Goal: Task Accomplishment & Management: Manage account settings

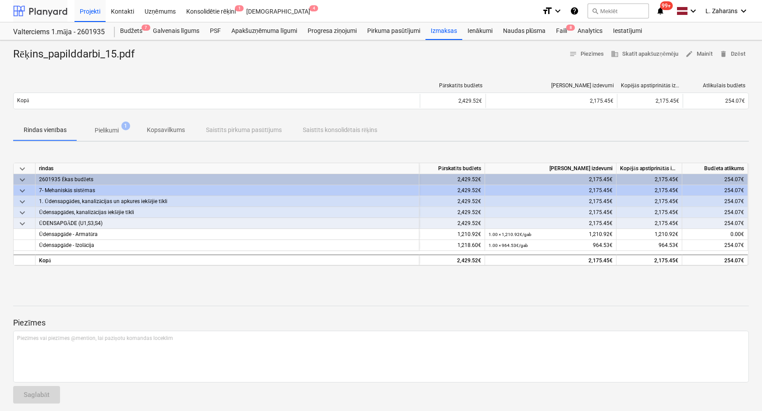
click at [52, 9] on div at bounding box center [40, 11] width 54 height 22
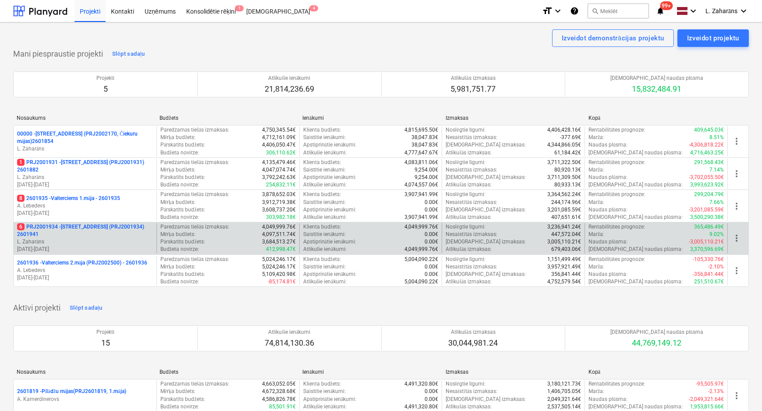
click at [82, 222] on div "6 PRJ2001934 - [STREET_ADDRESS] (PRJ2001934) 2601941 L. Zaharāns [DATE] - [DATE…" at bounding box center [381, 238] width 736 height 32
click at [81, 225] on p "6 PRJ2001934 - [STREET_ADDRESS] (PRJ2001934) 2601941" at bounding box center [85, 230] width 136 height 15
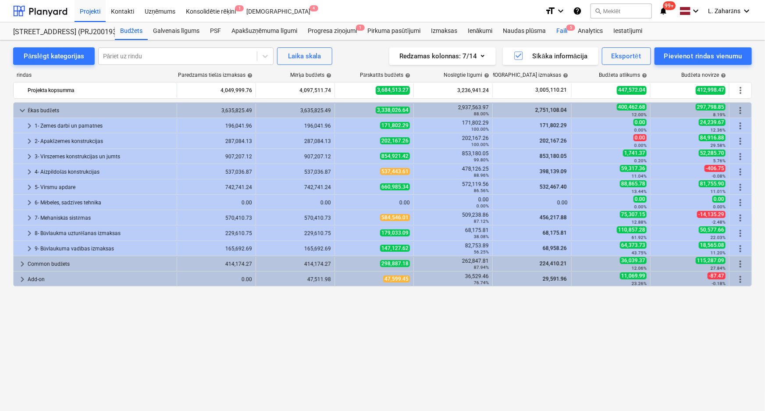
click at [560, 28] on div "Faili 5" at bounding box center [561, 31] width 21 height 18
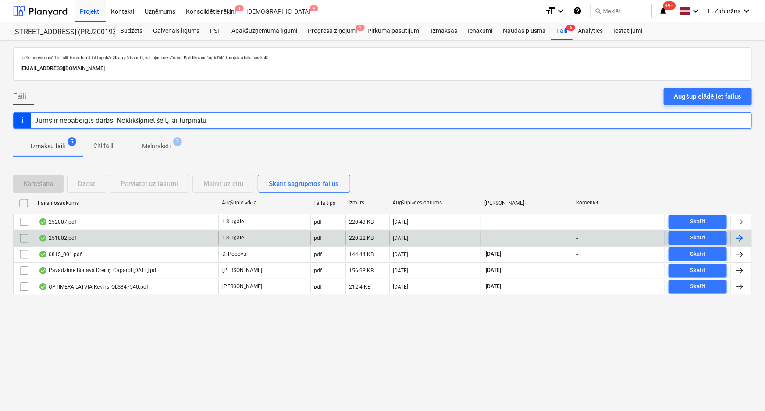
click at [61, 235] on div "251802.pdf" at bounding box center [58, 237] width 38 height 7
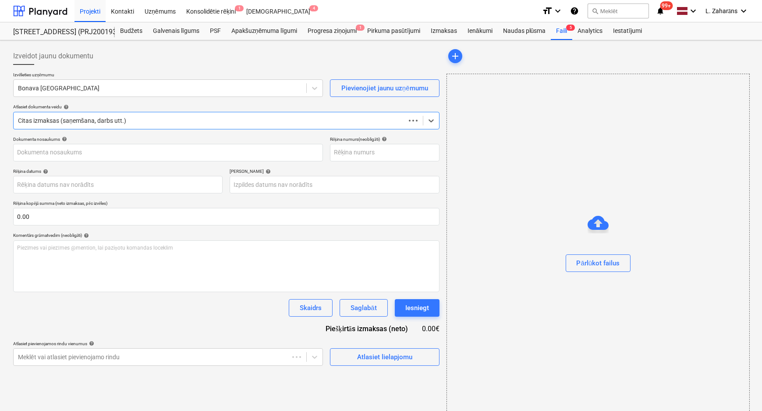
type input "251802"
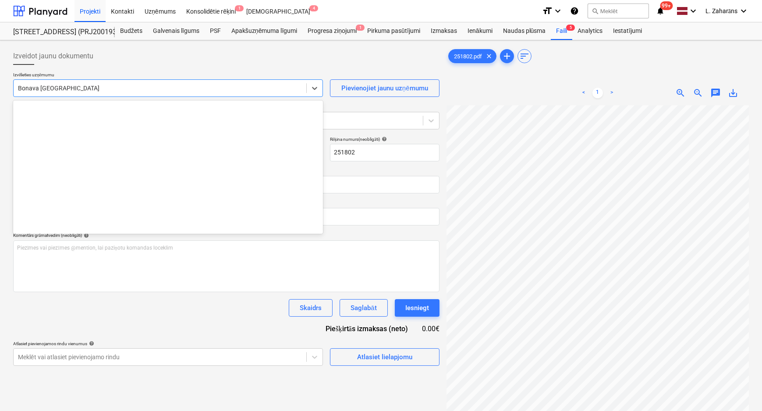
click at [117, 87] on div at bounding box center [160, 88] width 284 height 9
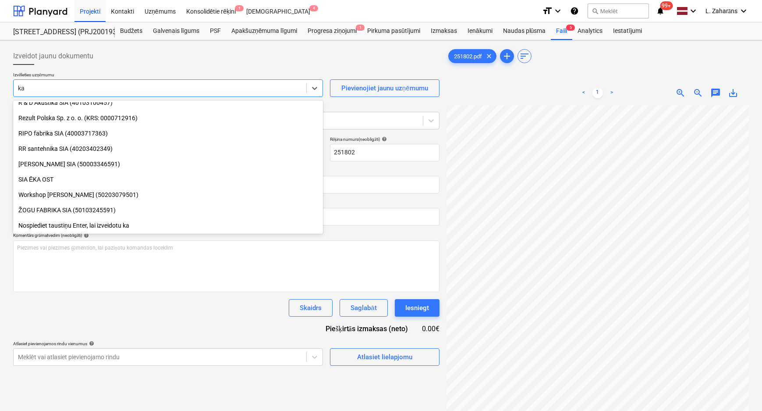
scroll to position [329, 0]
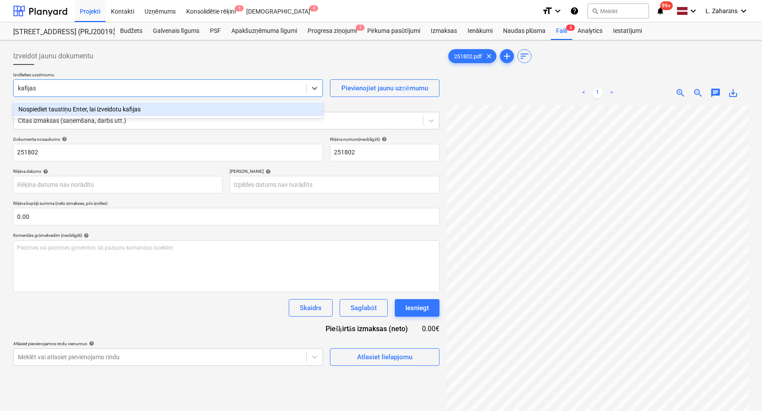
drag, startPoint x: 21, startPoint y: 88, endPoint x: 16, endPoint y: 88, distance: 5.7
click at [16, 88] on div "kafijas" at bounding box center [160, 88] width 293 height 12
type input "Kafijas"
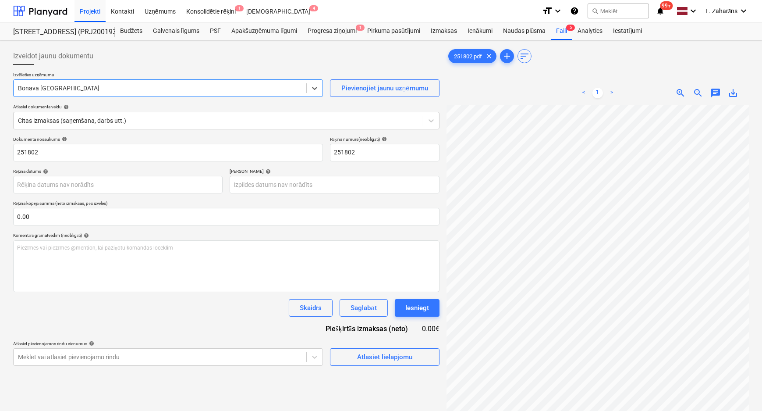
click at [58, 87] on div at bounding box center [160, 88] width 284 height 9
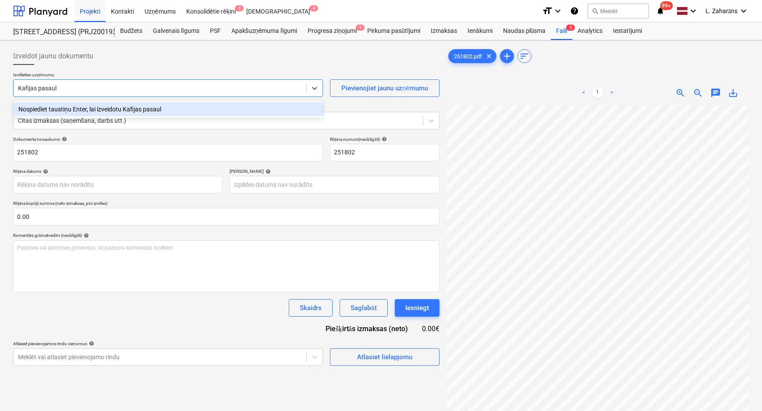
type input "Kafijas pasaule"
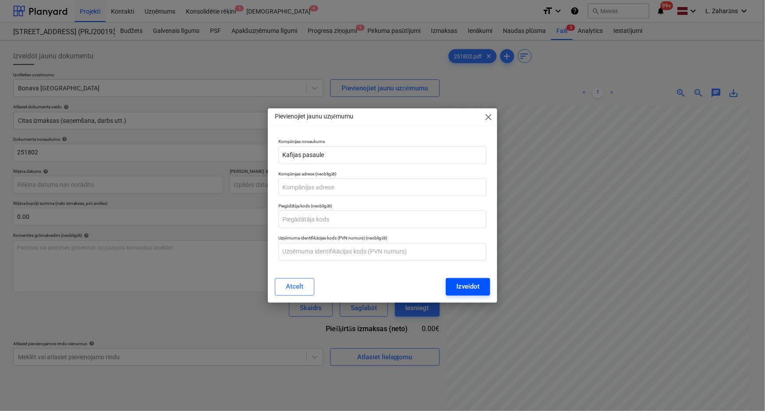
click at [477, 286] on div "Izveidot" at bounding box center [467, 285] width 23 height 11
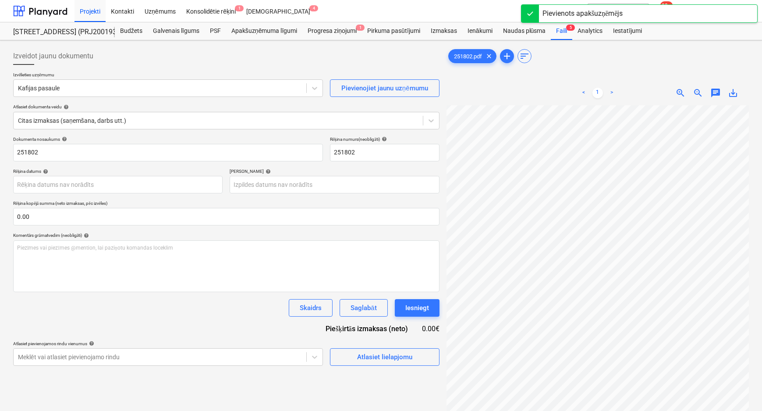
click at [564, 71] on div "251802.pdf clear add sort < 1 > zoom_in zoom_out chat 0 save_alt" at bounding box center [598, 269] width 302 height 444
click at [364, 354] on div "Atlasiet lielapjomu" at bounding box center [384, 356] width 55 height 11
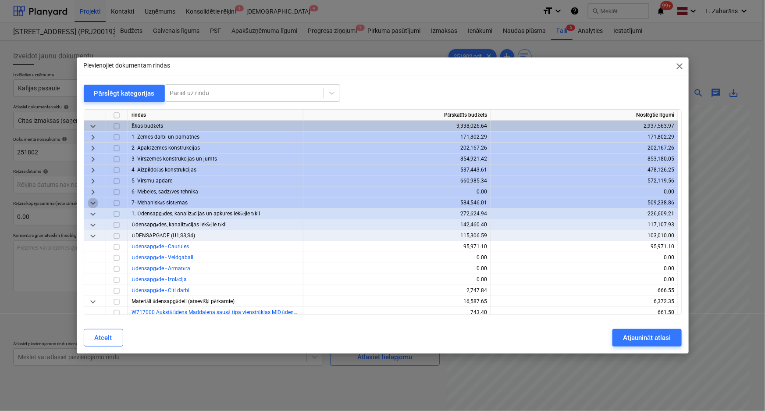
click at [94, 202] on span "keyboard_arrow_down" at bounding box center [93, 203] width 11 height 11
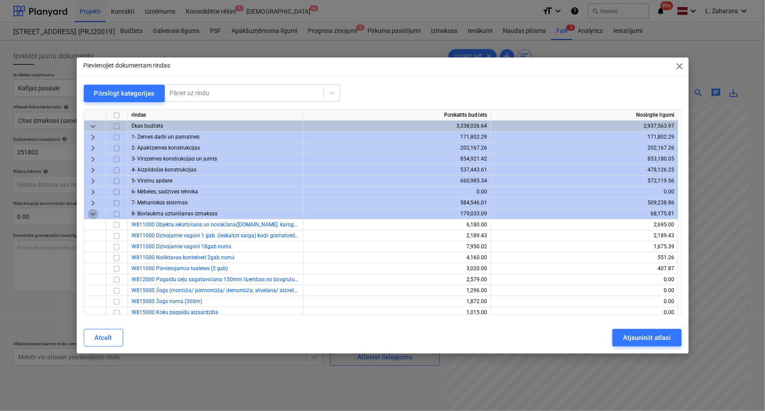
click at [89, 213] on span "keyboard_arrow_down" at bounding box center [93, 214] width 11 height 11
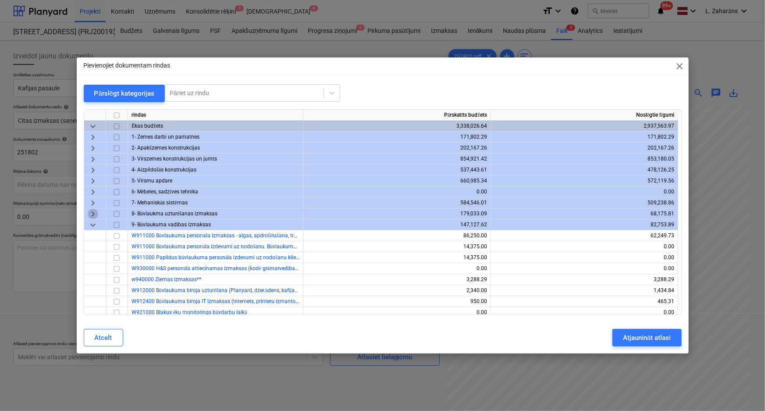
click at [91, 212] on span "keyboard_arrow_right" at bounding box center [93, 214] width 11 height 11
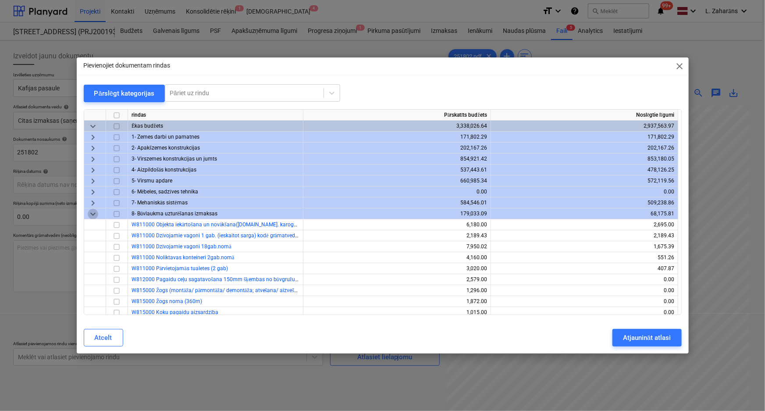
click at [90, 213] on span "keyboard_arrow_down" at bounding box center [93, 214] width 11 height 11
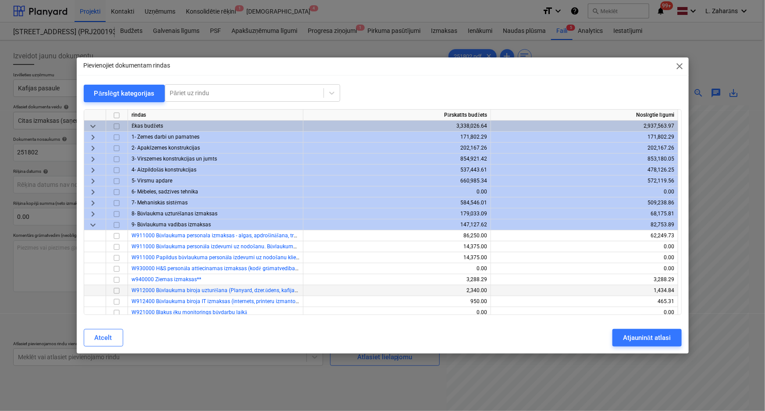
click at [117, 289] on input "checkbox" at bounding box center [116, 290] width 11 height 11
click at [637, 334] on div "Atjaunināt atlasi" at bounding box center [647, 337] width 48 height 11
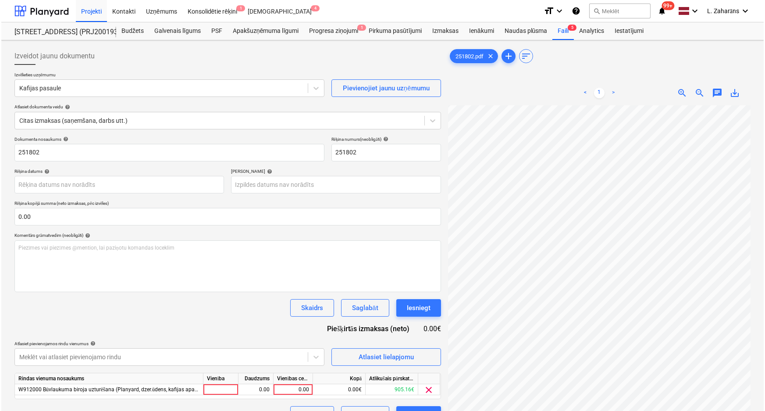
scroll to position [213, 158]
drag, startPoint x: 284, startPoint y: 389, endPoint x: 282, endPoint y: 381, distance: 8.1
click at [282, 385] on div "0.00" at bounding box center [292, 389] width 32 height 11
type input "102.49"
click at [227, 326] on div "Dokumenta nosaukums help 251802 Rēķina numurs (neobligāti) help 251802 Rēķina d…" at bounding box center [226, 279] width 426 height 287
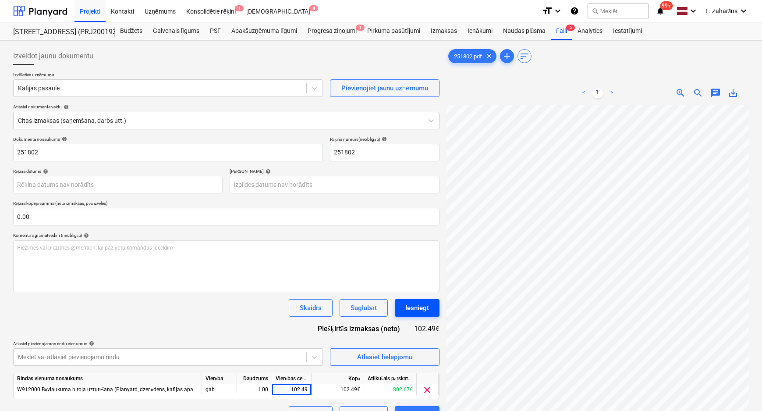
click at [422, 310] on div "Iesniegt" at bounding box center [417, 307] width 24 height 11
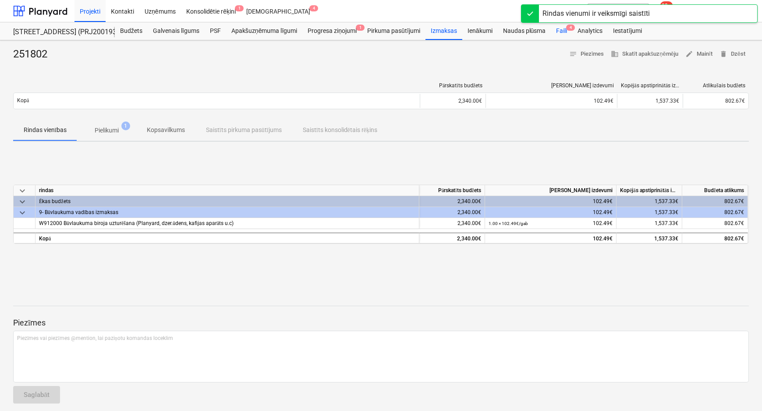
click at [560, 31] on div "Faili 4" at bounding box center [561, 31] width 21 height 18
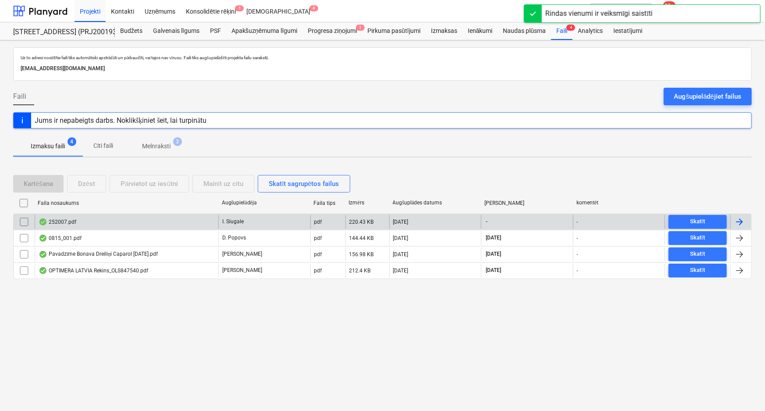
click at [88, 219] on div "252007.pdf" at bounding box center [127, 222] width 184 height 14
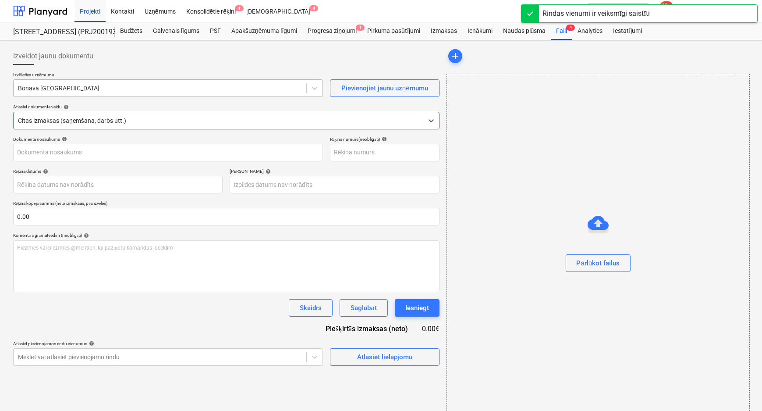
type input "252007"
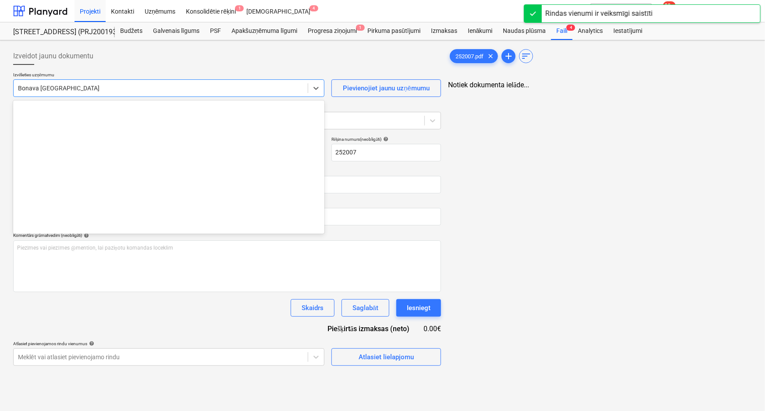
click at [78, 85] on div at bounding box center [160, 88] width 285 height 9
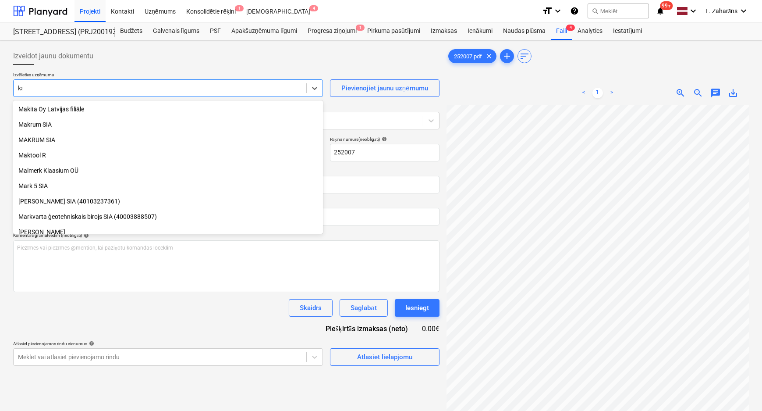
scroll to position [344, 0]
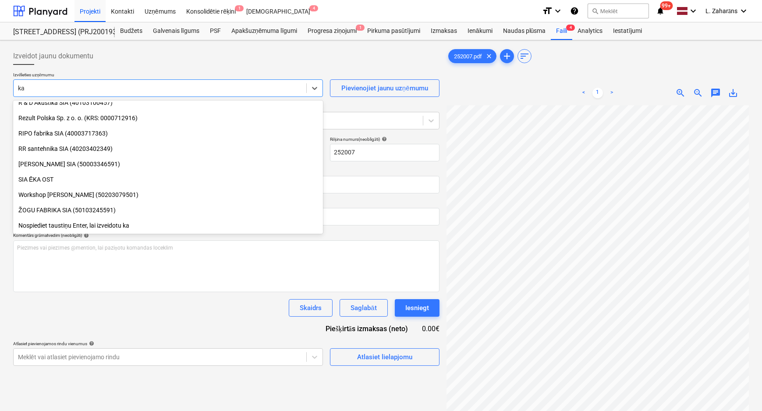
type input "kaf"
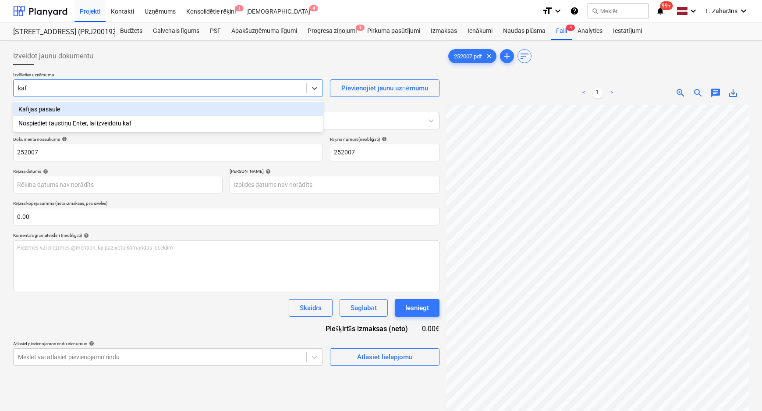
click at [76, 112] on div "Kafijas pasaule" at bounding box center [168, 109] width 310 height 14
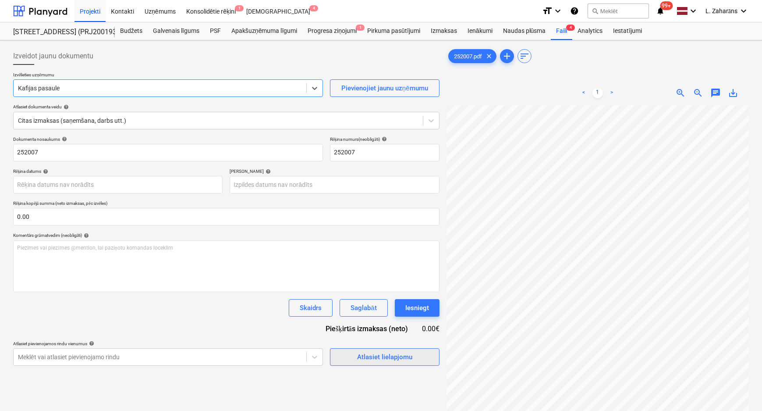
click at [359, 358] on div "Atlasiet lielapjomu" at bounding box center [384, 356] width 55 height 11
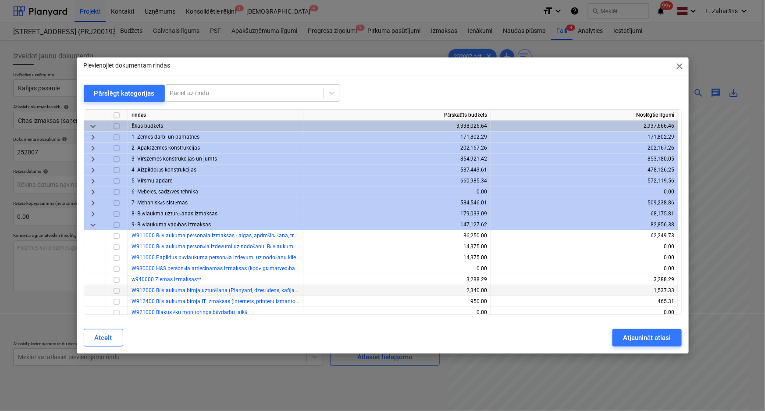
click at [116, 291] on input "checkbox" at bounding box center [116, 290] width 11 height 11
click at [644, 337] on div "Atjaunināt atlasi" at bounding box center [647, 337] width 48 height 11
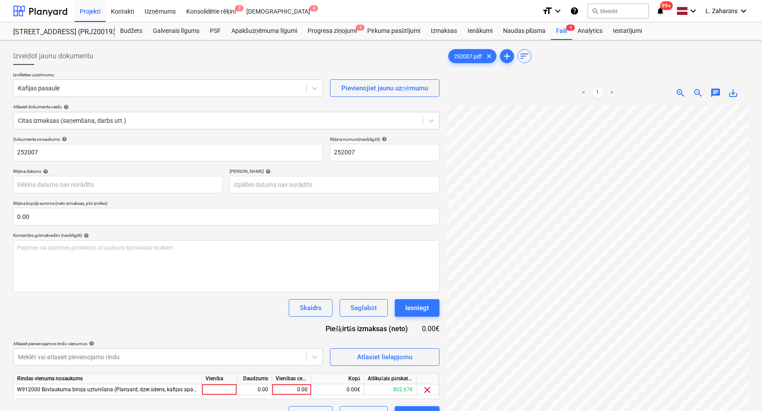
scroll to position [183, 159]
click at [286, 390] on div "0.00" at bounding box center [292, 389] width 32 height 11
type input "51.74"
click at [197, 314] on div "Skaidrs Saglabāt Iesniegt" at bounding box center [226, 308] width 426 height 18
click at [411, 311] on div "Iesniegt" at bounding box center [417, 307] width 24 height 11
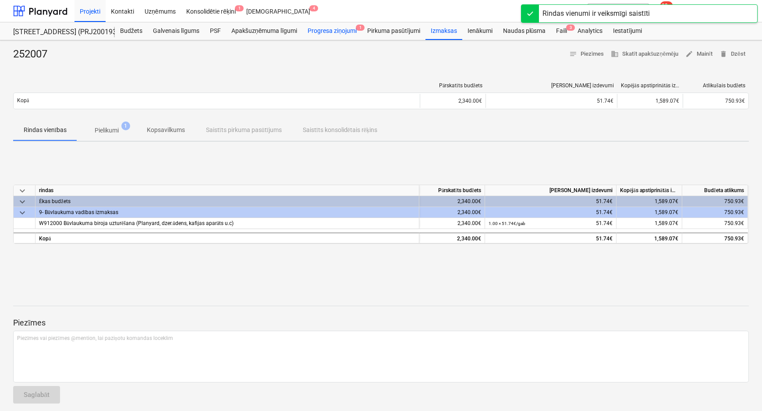
click at [327, 28] on div "Progresa ziņojumi 1" at bounding box center [332, 31] width 60 height 18
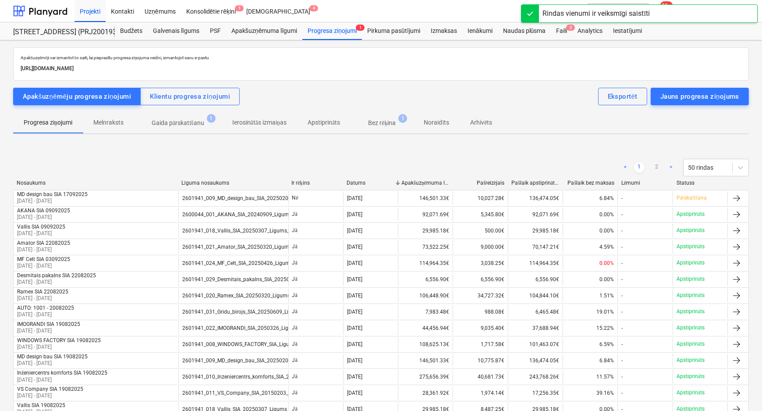
click at [175, 124] on p "Gaida pārskatīšanu" at bounding box center [178, 122] width 53 height 9
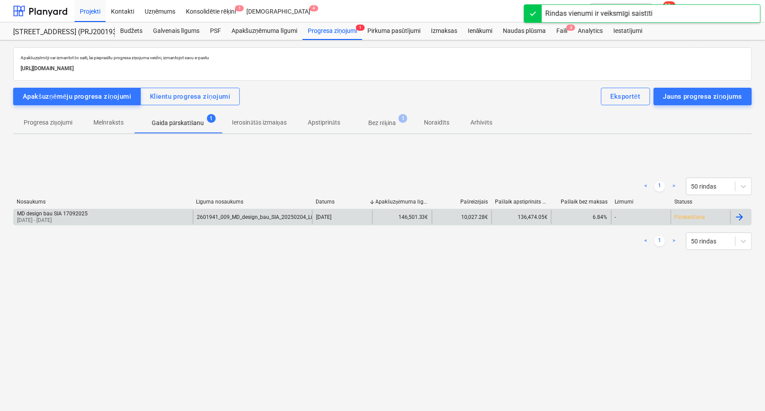
click at [135, 213] on div "MD design bau SIA 17092025 [DATE] - [DATE]" at bounding box center [103, 217] width 179 height 14
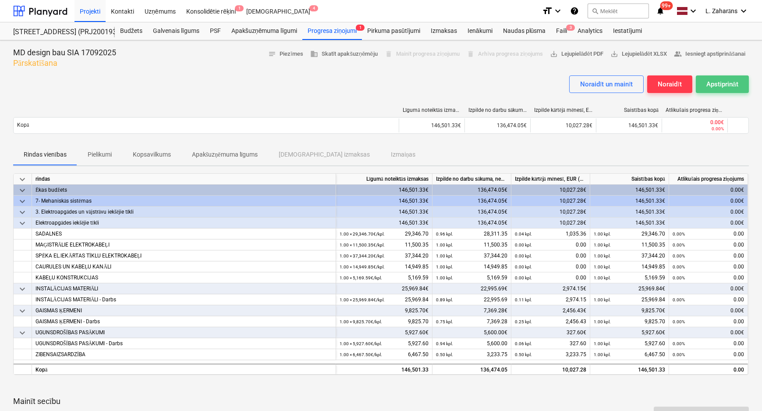
click at [720, 85] on div "Apstiprināt" at bounding box center [722, 83] width 32 height 11
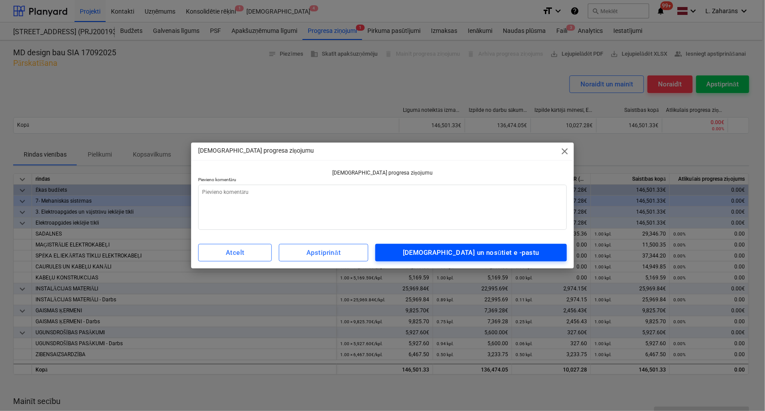
click at [442, 245] on button "[DEMOGRAPHIC_DATA] un nosūtiet e -pastu" at bounding box center [471, 253] width 192 height 18
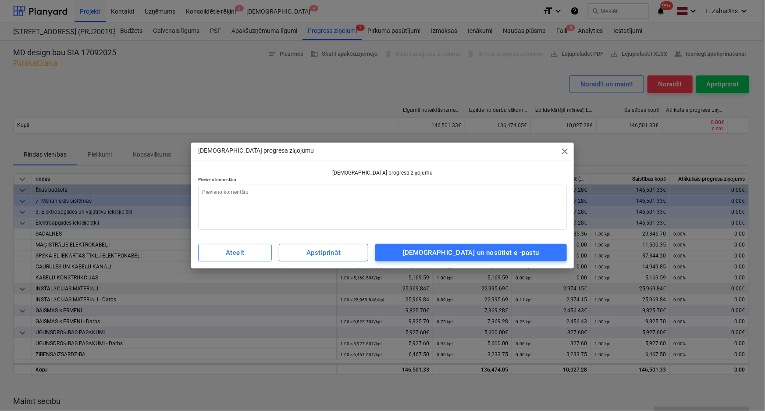
type textarea "x"
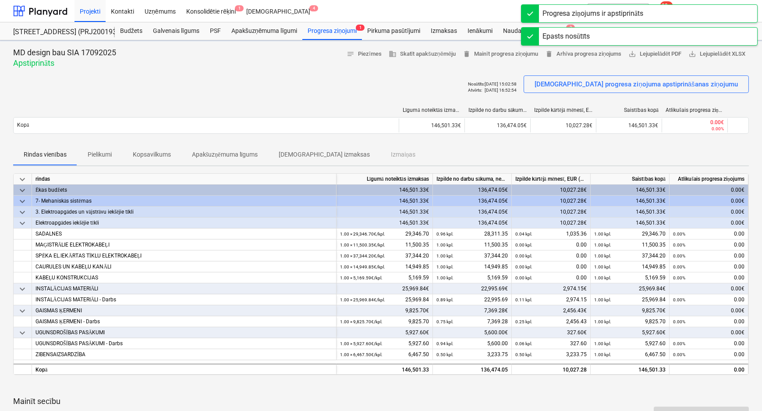
click at [561, 31] on div "Projekti Kontakti Uzņēmums Konsolidētie rēķini 1 Iesūtne 4 format_size keyboard…" at bounding box center [381, 205] width 762 height 411
drag, startPoint x: 480, startPoint y: 62, endPoint x: 545, endPoint y: 39, distance: 68.2
click at [481, 62] on div "MD design bau SIA 17092025 Apstiprināts notes Piezīmes business Skatīt apakšuzņ…" at bounding box center [381, 57] width 736 height 21
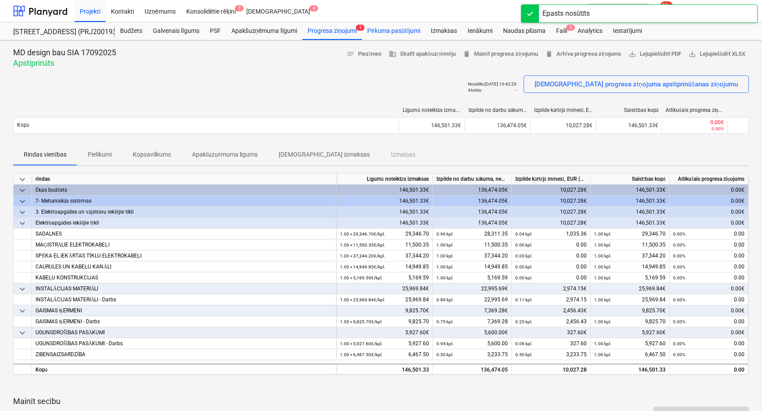
click at [393, 33] on div "Pirkuma pasūtījumi" at bounding box center [394, 31] width 64 height 18
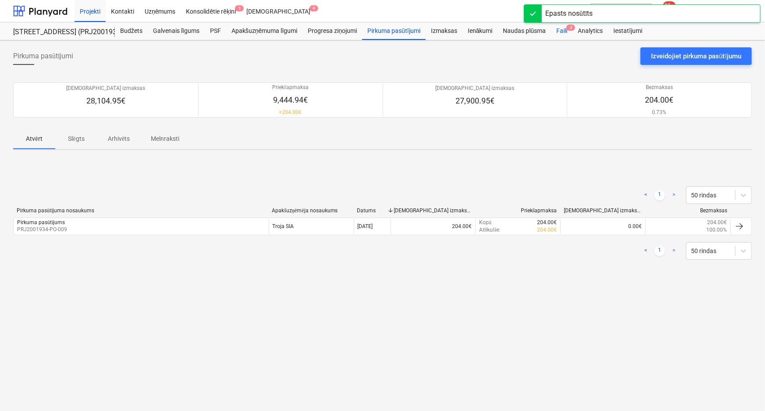
click at [558, 33] on div "Faili 3" at bounding box center [561, 31] width 21 height 18
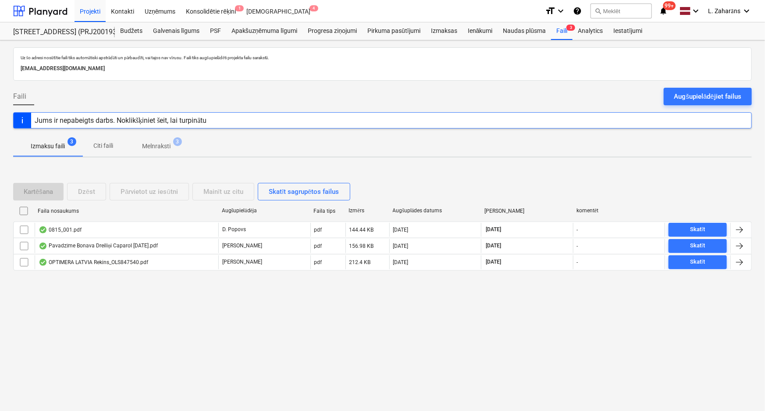
click at [159, 147] on p "Melnraksti" at bounding box center [156, 146] width 28 height 9
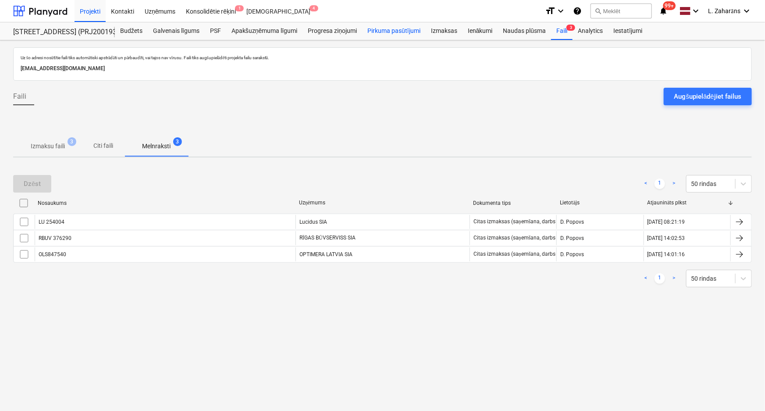
click at [381, 32] on div "Pirkuma pasūtījumi" at bounding box center [394, 31] width 64 height 18
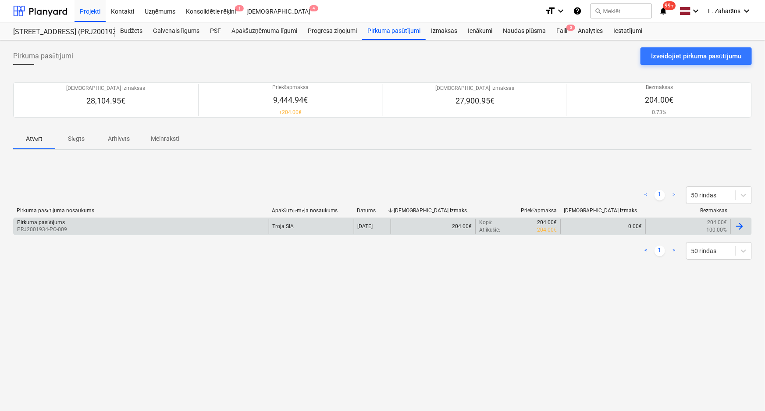
click at [60, 223] on div "Pirkuma pasūtījums" at bounding box center [41, 222] width 48 height 7
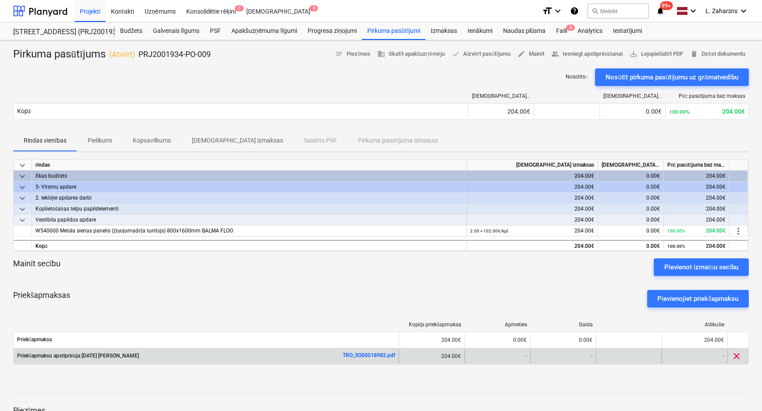
click at [381, 354] on link "TRO_SO00018982.pdf" at bounding box center [369, 355] width 53 height 6
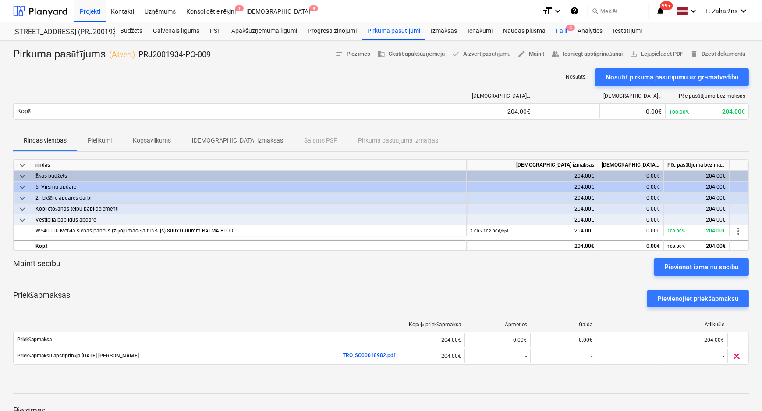
click at [557, 32] on div "Faili 3" at bounding box center [561, 31] width 21 height 18
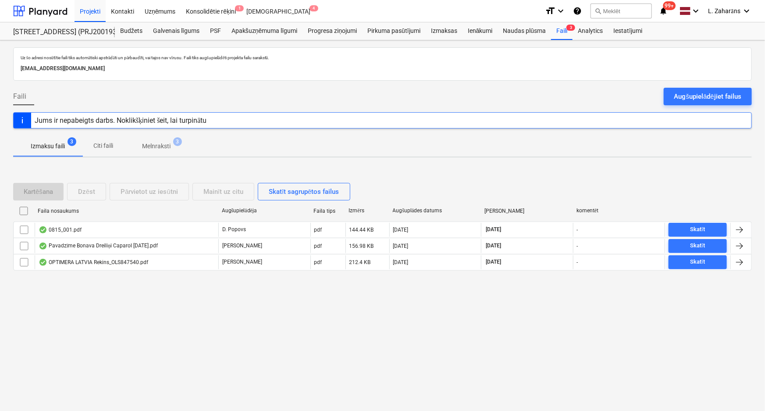
click at [157, 146] on p "Melnraksti" at bounding box center [156, 146] width 28 height 9
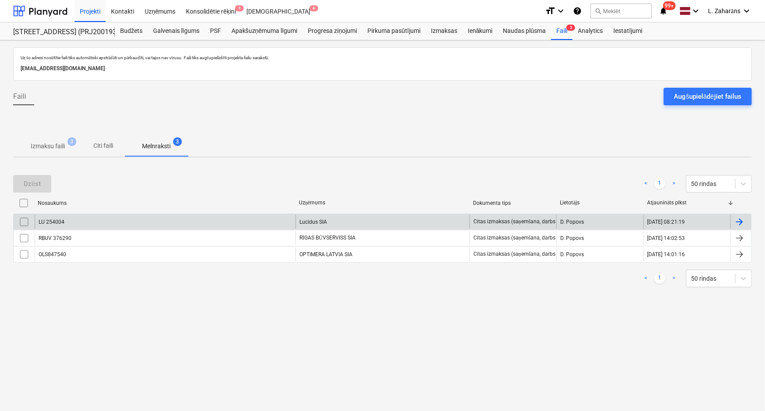
click at [113, 228] on div "LU 254004" at bounding box center [165, 222] width 261 height 14
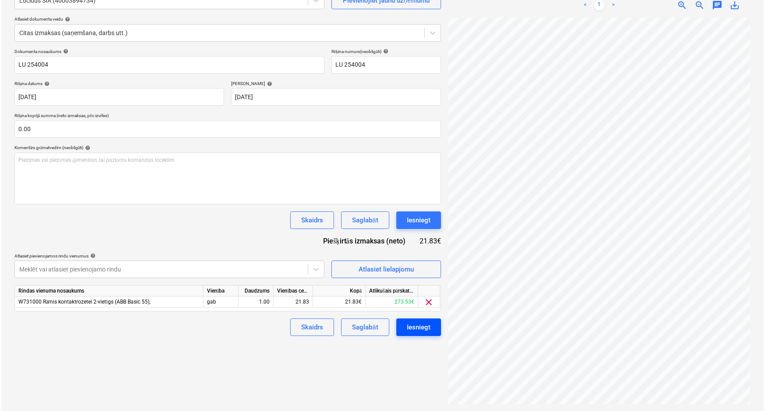
scroll to position [153, 159]
click at [409, 325] on div "Iesniegt" at bounding box center [417, 326] width 24 height 11
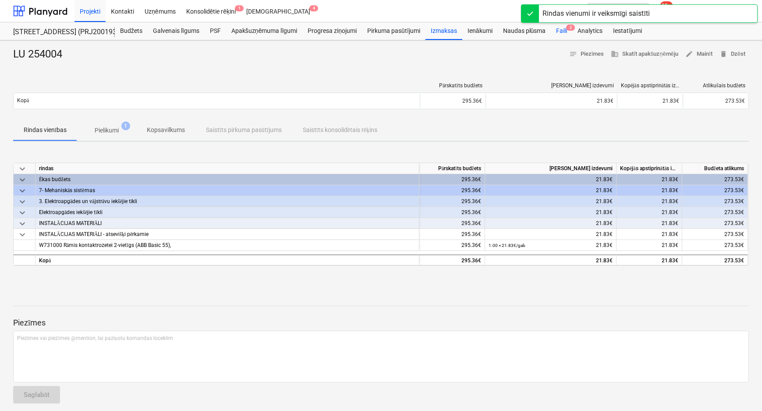
drag, startPoint x: 561, startPoint y: 31, endPoint x: 535, endPoint y: 36, distance: 26.5
click at [561, 31] on div "Faili 2" at bounding box center [561, 31] width 21 height 18
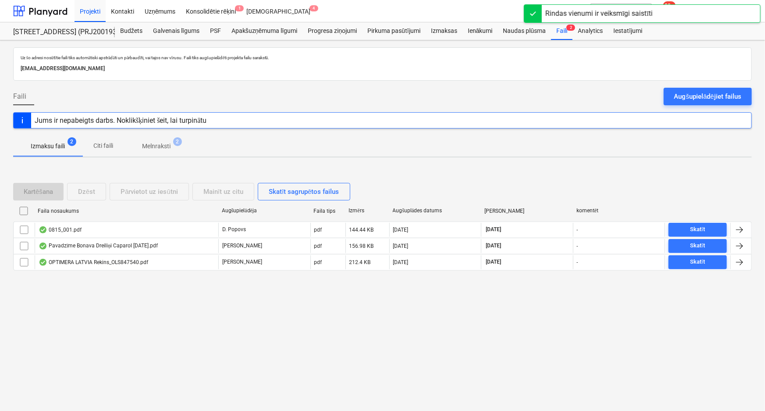
click at [150, 145] on p "Melnraksti" at bounding box center [156, 146] width 28 height 9
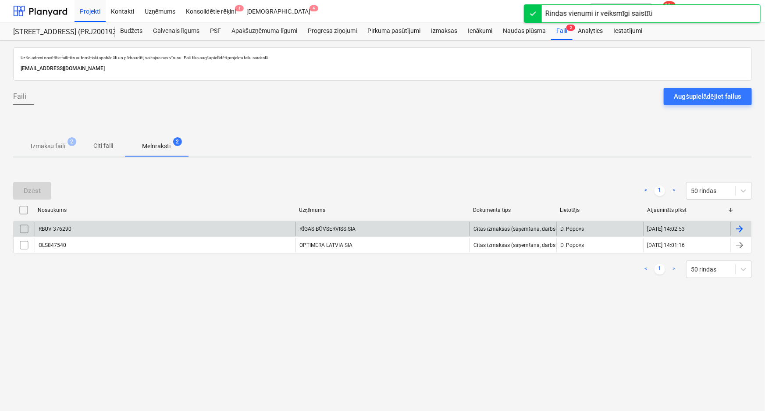
click at [98, 230] on div "RBUV 376290" at bounding box center [165, 229] width 261 height 14
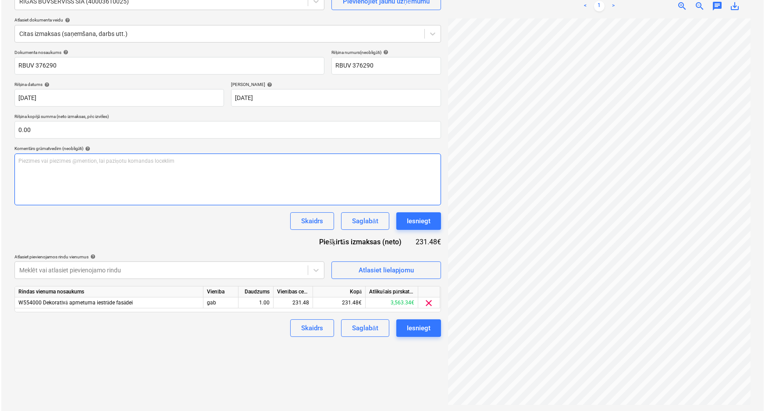
scroll to position [88, 0]
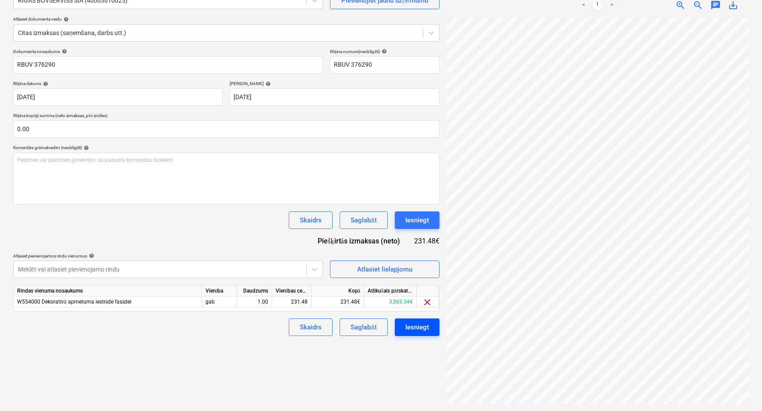
click at [419, 324] on div "Iesniegt" at bounding box center [417, 326] width 24 height 11
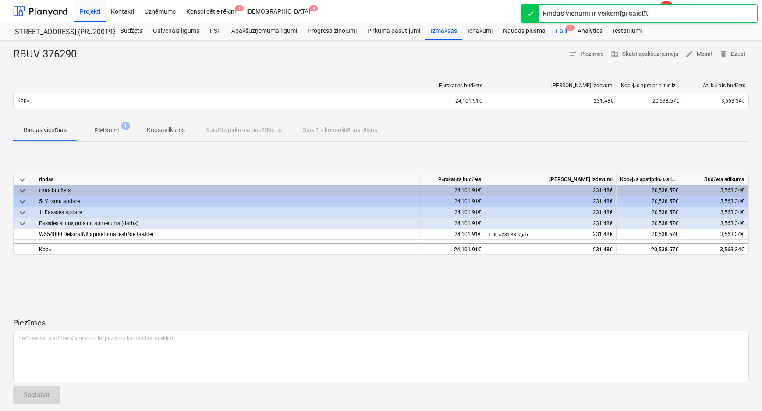
click at [561, 30] on div "Faili 1" at bounding box center [561, 31] width 21 height 18
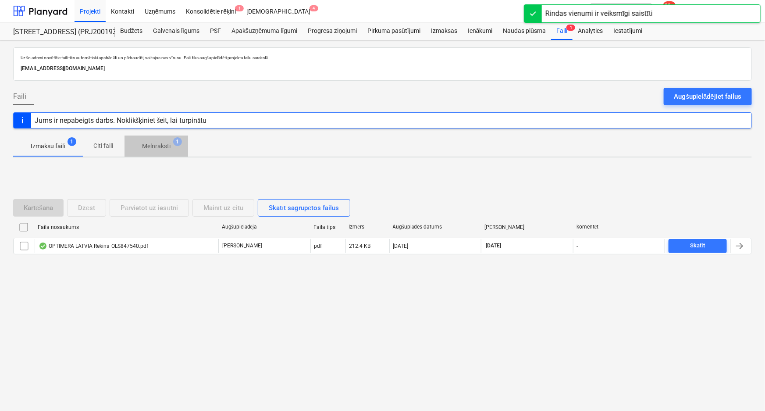
click at [152, 143] on p "Melnraksti" at bounding box center [156, 146] width 28 height 9
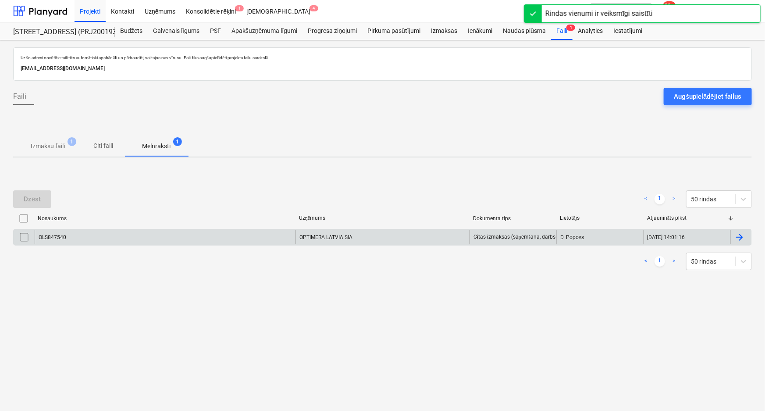
click at [145, 234] on div "OLS847540" at bounding box center [165, 237] width 261 height 14
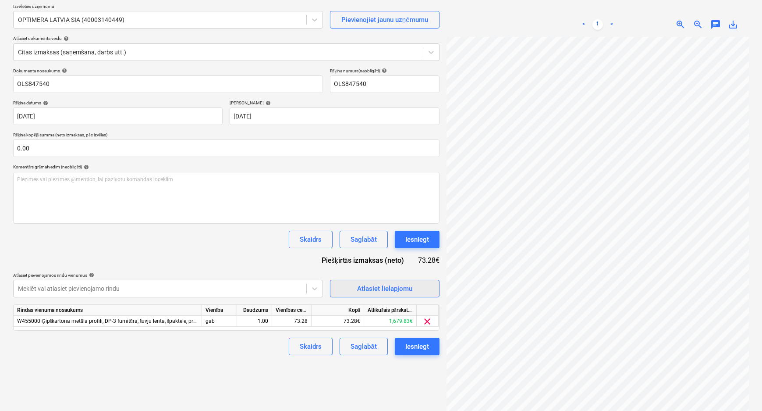
scroll to position [88, 0]
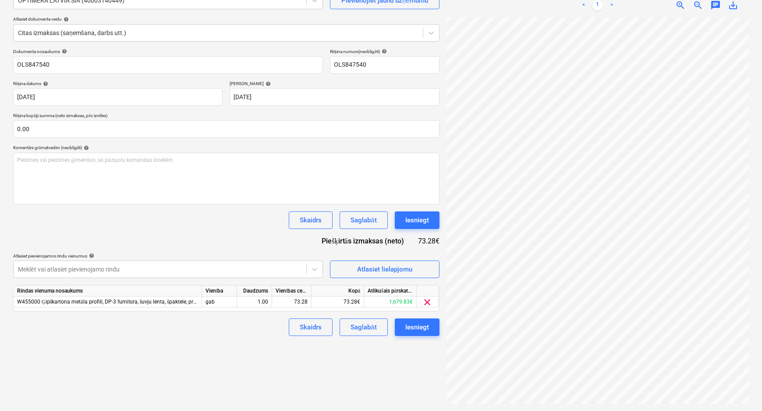
click at [445, 231] on div "OPTIMERA LATVI...pdf clear add sort < 1 > zoom_in zoom_out chat 0 save_alt" at bounding box center [597, 181] width 309 height 451
click at [412, 323] on div "Iesniegt" at bounding box center [417, 326] width 24 height 11
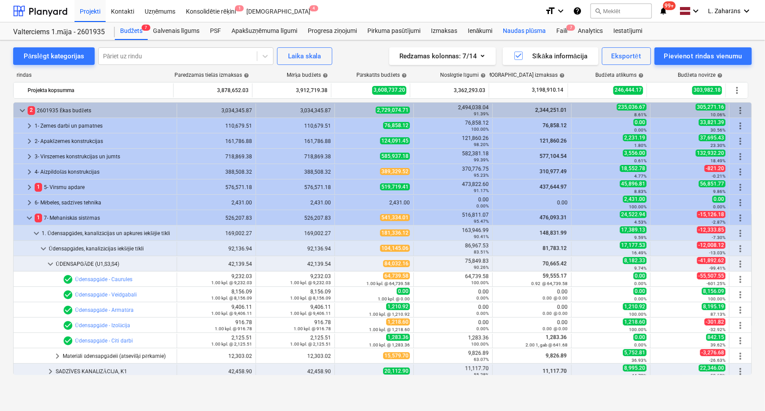
scroll to position [90, 0]
